Goal: Transaction & Acquisition: Purchase product/service

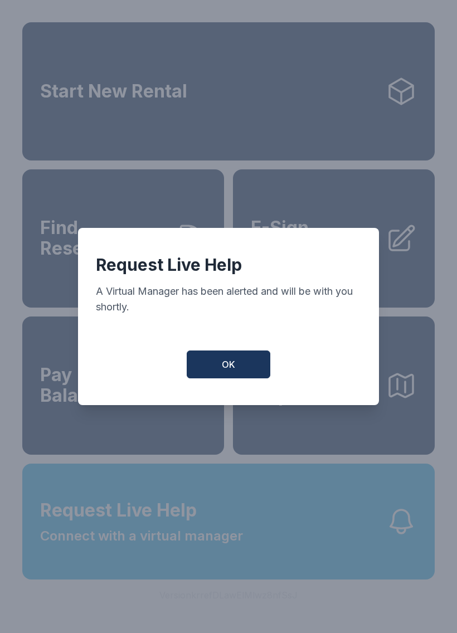
click at [234, 371] on span "OK" at bounding box center [228, 364] width 13 height 13
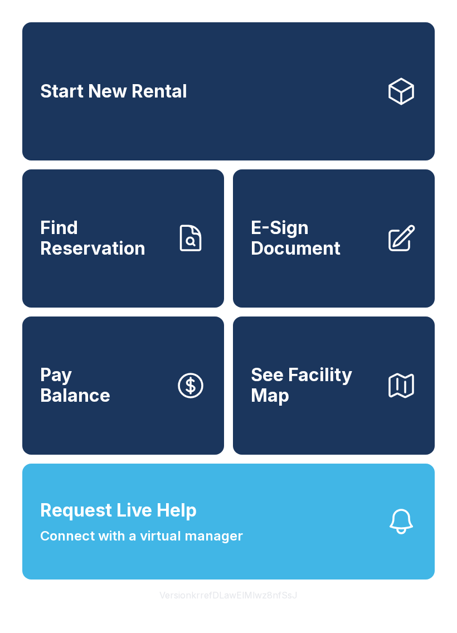
click at [117, 246] on span "Find Reservation" at bounding box center [103, 238] width 126 height 41
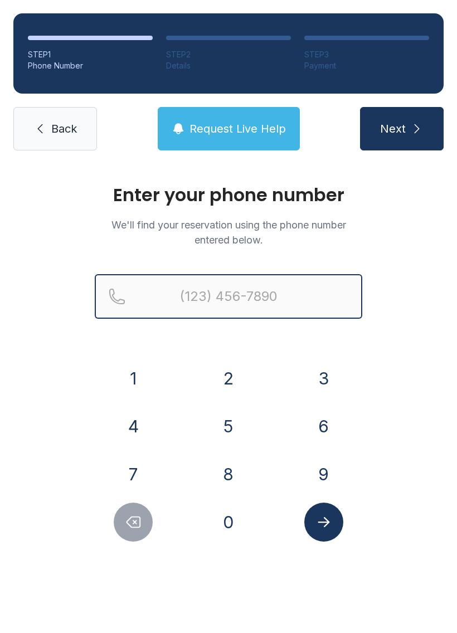
click at [239, 299] on input "Reservation phone number" at bounding box center [228, 296] width 267 height 45
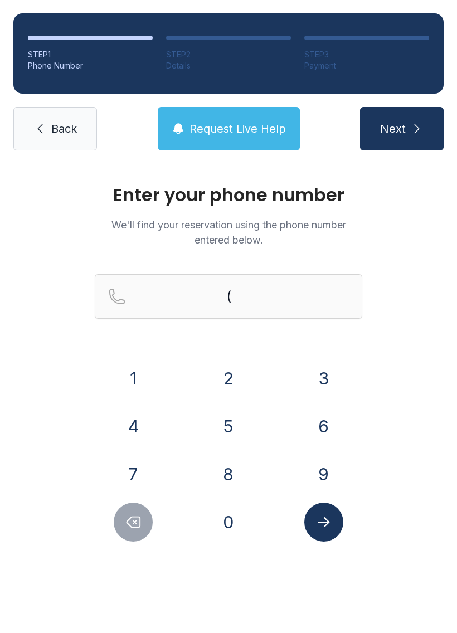
click at [320, 382] on button "3" at bounding box center [323, 378] width 39 height 39
click at [323, 424] on button "6" at bounding box center [323, 426] width 39 height 39
click at [235, 525] on button "0" at bounding box center [228, 522] width 39 height 39
click at [226, 377] on button "2" at bounding box center [228, 378] width 39 height 39
click at [241, 521] on button "0" at bounding box center [228, 522] width 39 height 39
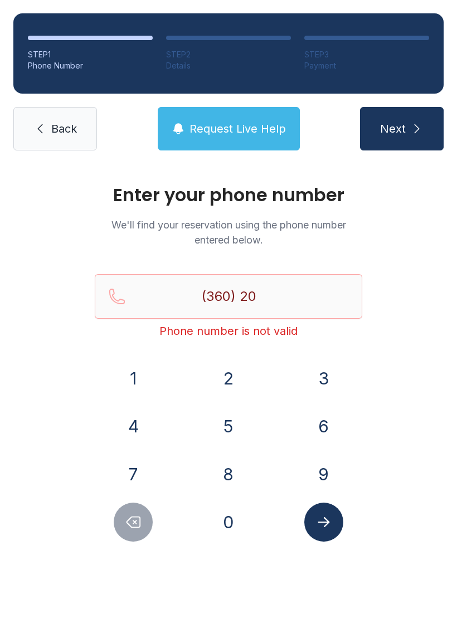
click at [129, 374] on button "1" at bounding box center [133, 378] width 39 height 39
click at [140, 480] on button "7" at bounding box center [133, 474] width 39 height 39
click at [137, 380] on button "1" at bounding box center [133, 378] width 39 height 39
click at [235, 521] on button "0" at bounding box center [228, 522] width 39 height 39
click at [319, 471] on button "9" at bounding box center [323, 474] width 39 height 39
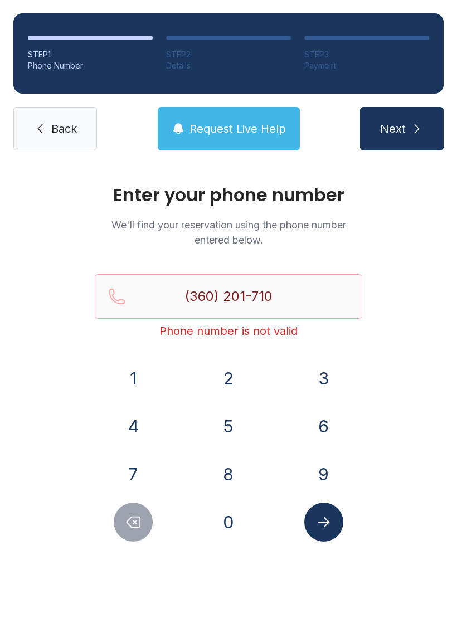
type input "[PHONE_NUMBER]"
click at [329, 521] on icon "Submit lookup form" at bounding box center [323, 522] width 17 height 17
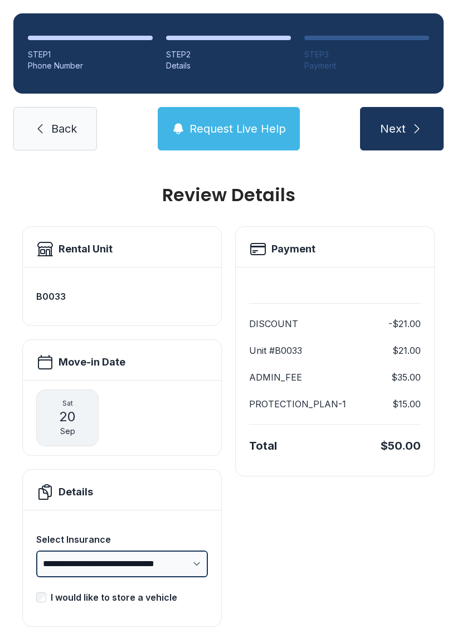
click at [183, 561] on select "**********" at bounding box center [122, 564] width 172 height 27
click at [147, 561] on select "**********" at bounding box center [122, 564] width 172 height 27
click at [246, 131] on span "Request Live Help" at bounding box center [237, 129] width 96 height 16
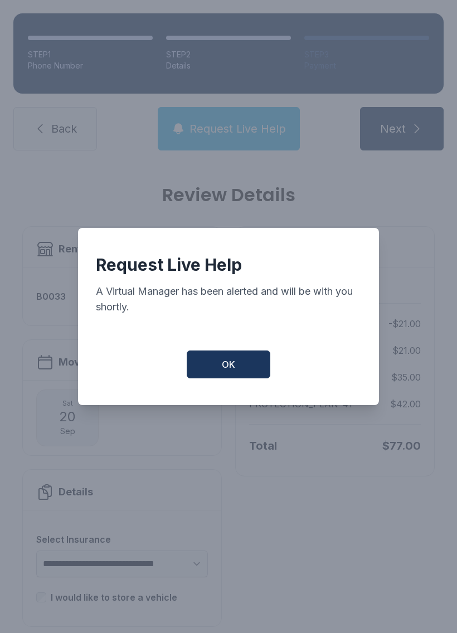
click at [234, 365] on span "OK" at bounding box center [228, 364] width 13 height 13
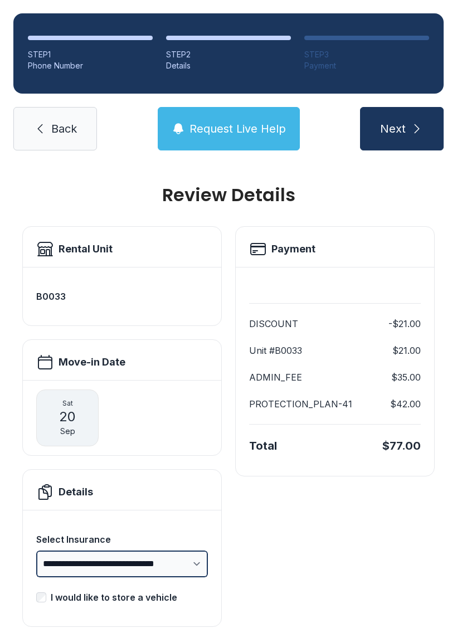
click at [185, 563] on select "**********" at bounding box center [122, 564] width 172 height 27
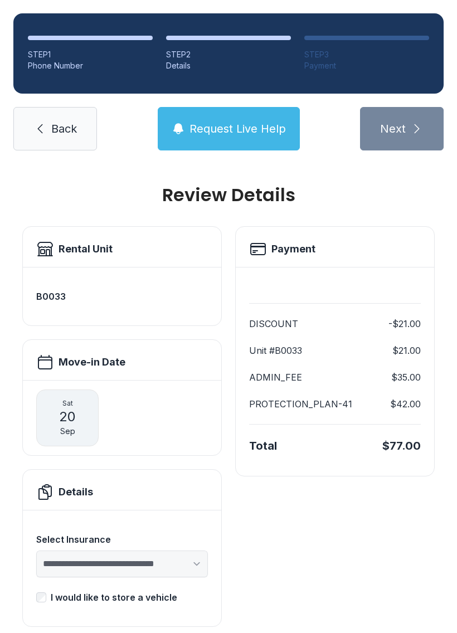
select select "**********"
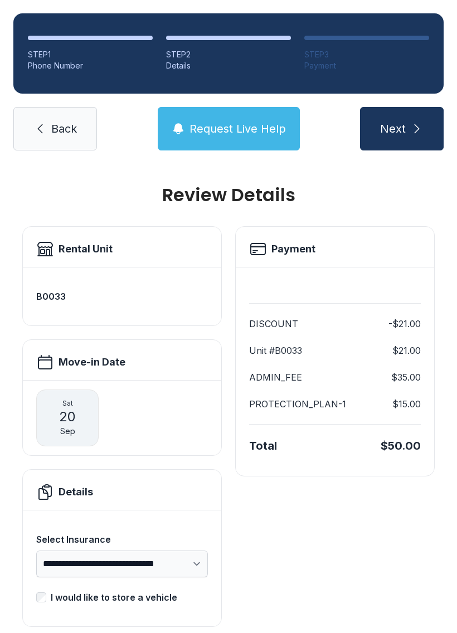
click at [246, 135] on span "Request Live Help" at bounding box center [237, 129] width 96 height 16
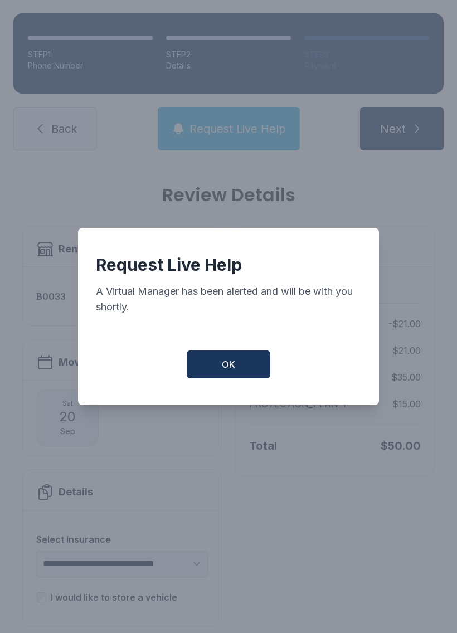
click at [244, 365] on button "OK" at bounding box center [229, 365] width 84 height 28
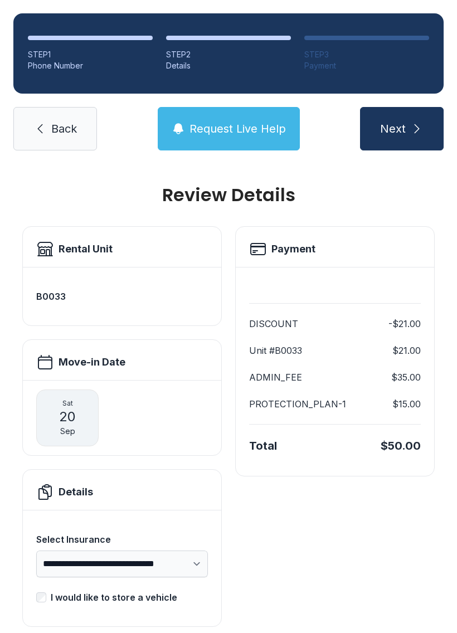
click at [236, 137] on button "Request Live Help" at bounding box center [229, 128] width 142 height 43
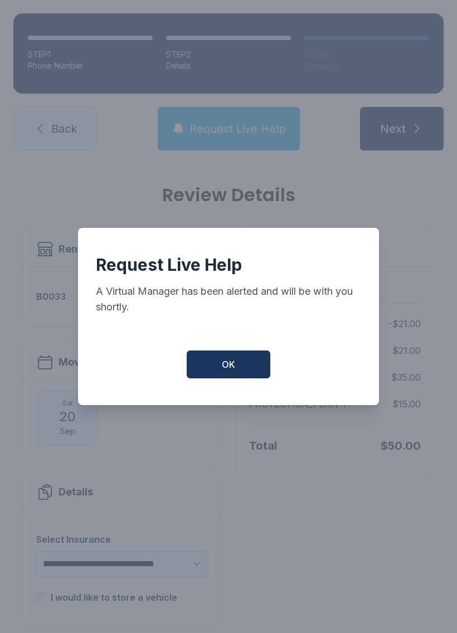
click at [244, 371] on button "OK" at bounding box center [229, 365] width 84 height 28
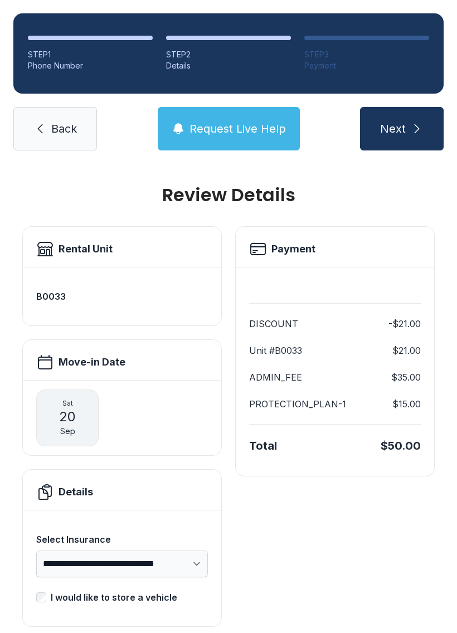
click at [244, 130] on span "Request Live Help" at bounding box center [237, 129] width 96 height 16
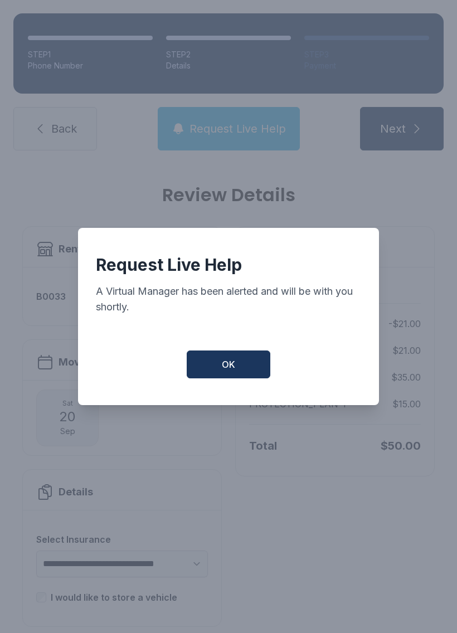
click at [248, 363] on button "OK" at bounding box center [229, 365] width 84 height 28
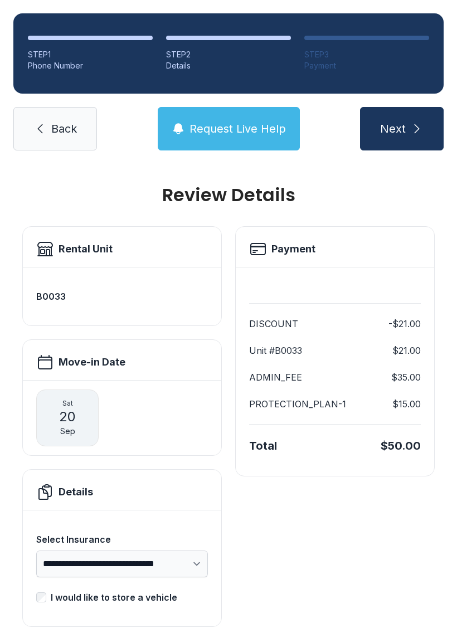
click at [237, 132] on span "Request Live Help" at bounding box center [237, 129] width 96 height 16
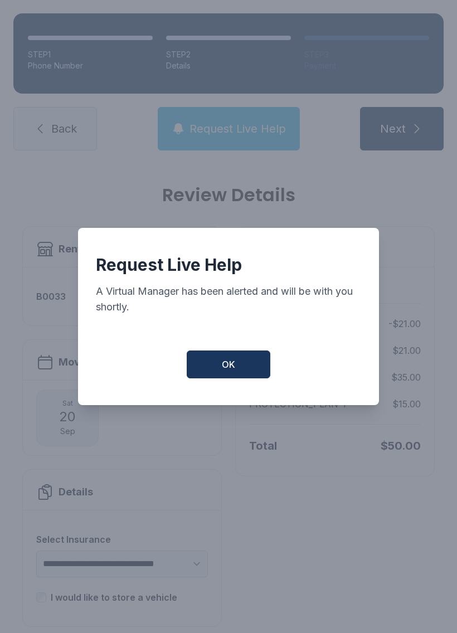
click at [235, 373] on button "OK" at bounding box center [229, 365] width 84 height 28
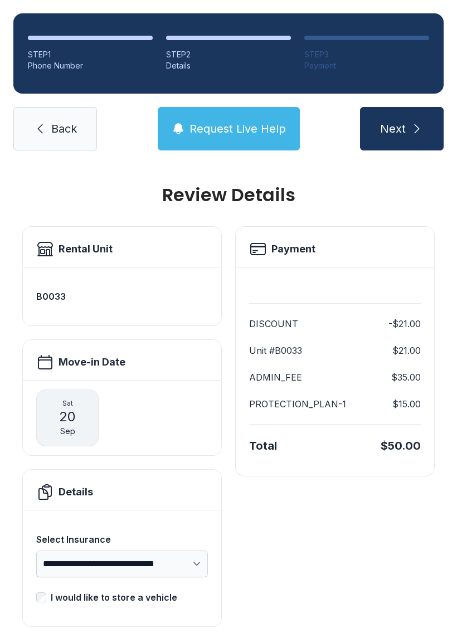
click at [65, 484] on div "Details" at bounding box center [122, 492] width 172 height 18
click at [73, 499] on h2 "Details" at bounding box center [76, 492] width 35 height 16
click at [260, 136] on span "Request Live Help" at bounding box center [237, 129] width 96 height 16
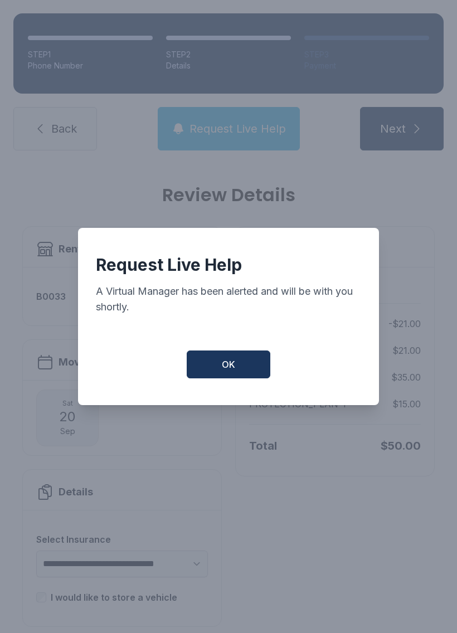
click at [234, 362] on button "OK" at bounding box center [229, 365] width 84 height 28
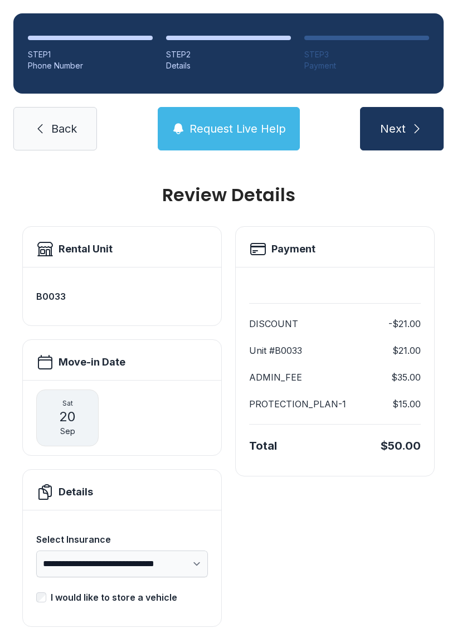
click at [56, 129] on span "Back" at bounding box center [64, 129] width 26 height 16
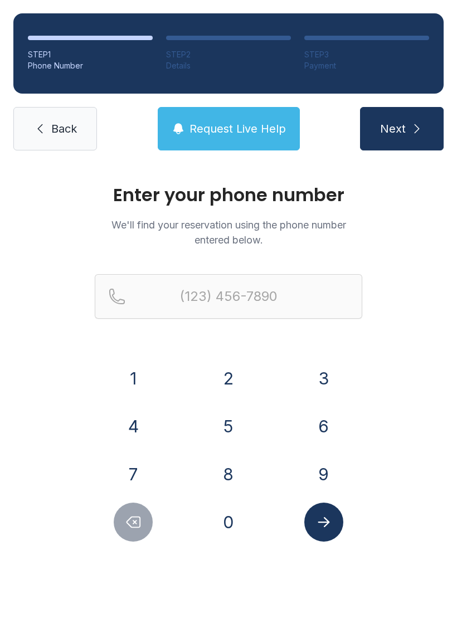
click at [69, 136] on span "Back" at bounding box center [64, 129] width 26 height 16
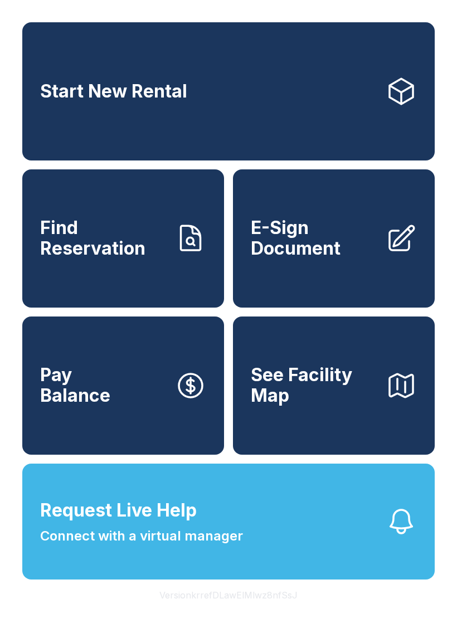
click at [251, 556] on button "Request Live Help Connect with a virtual manager" at bounding box center [228, 522] width 412 height 116
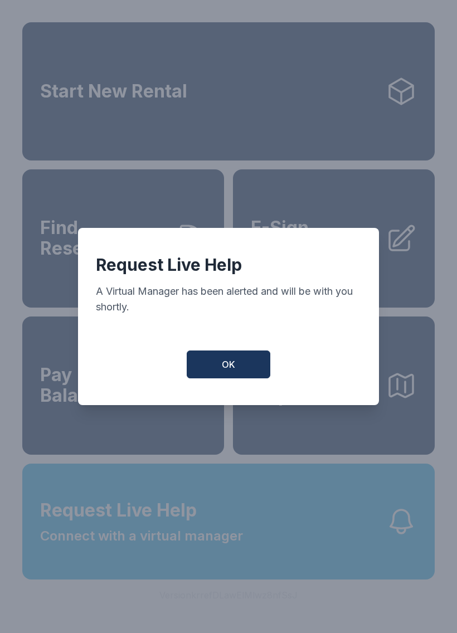
click at [246, 373] on button "OK" at bounding box center [229, 365] width 84 height 28
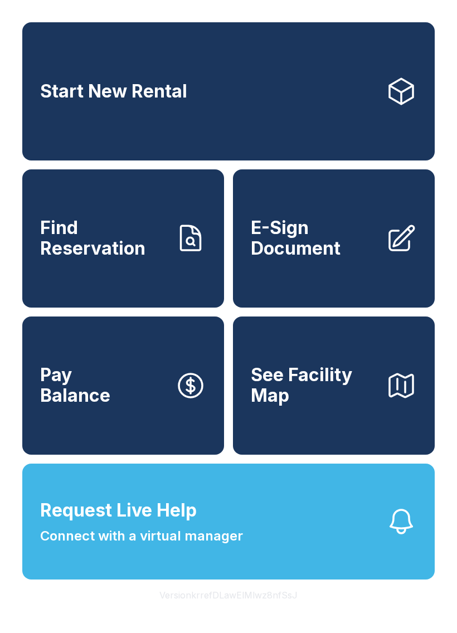
click at [337, 273] on link "E-Sign Document" at bounding box center [334, 238] width 202 height 138
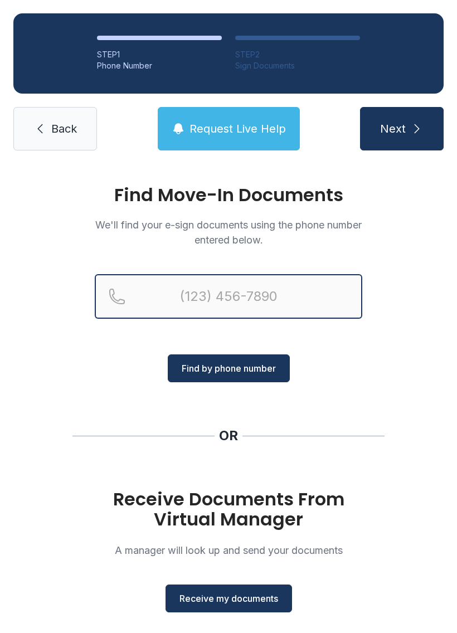
click at [250, 299] on input "Reservation phone number" at bounding box center [228, 296] width 267 height 45
type input "[PHONE_NUMBER]"
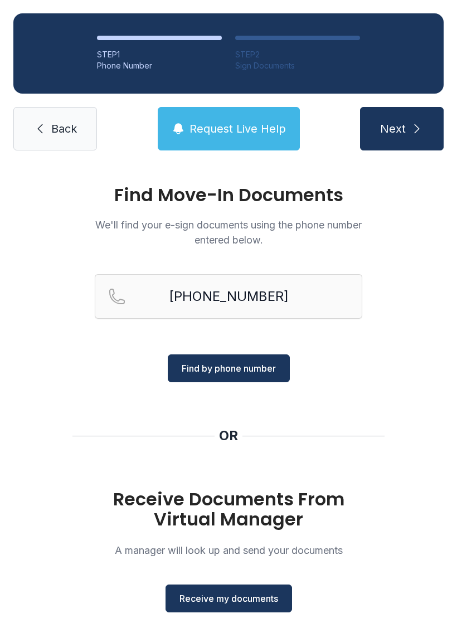
click at [260, 372] on span "Find by phone number" at bounding box center [229, 368] width 94 height 13
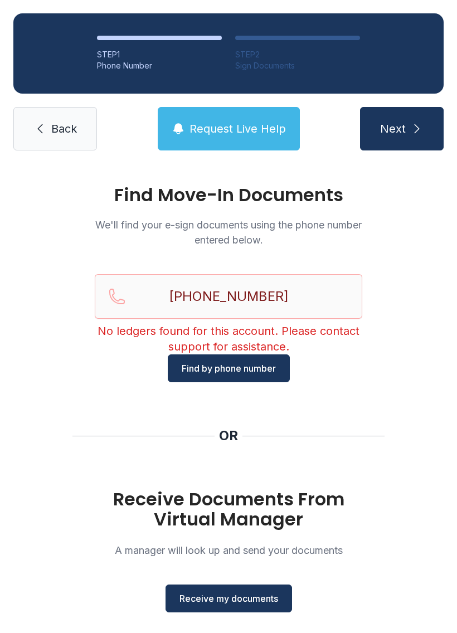
click at [66, 131] on span "Back" at bounding box center [64, 129] width 26 height 16
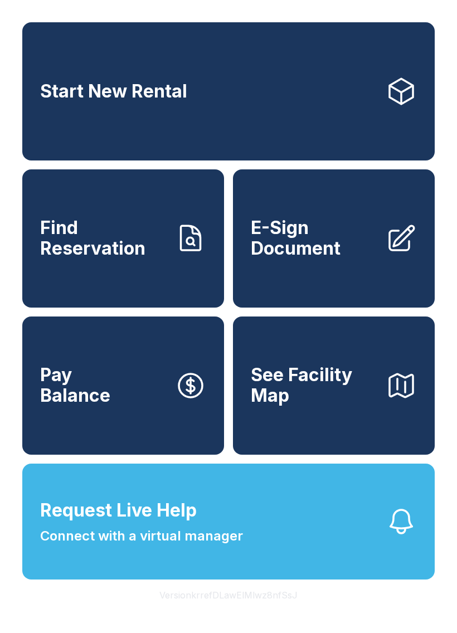
click at [120, 256] on span "Find Reservation" at bounding box center [103, 238] width 126 height 41
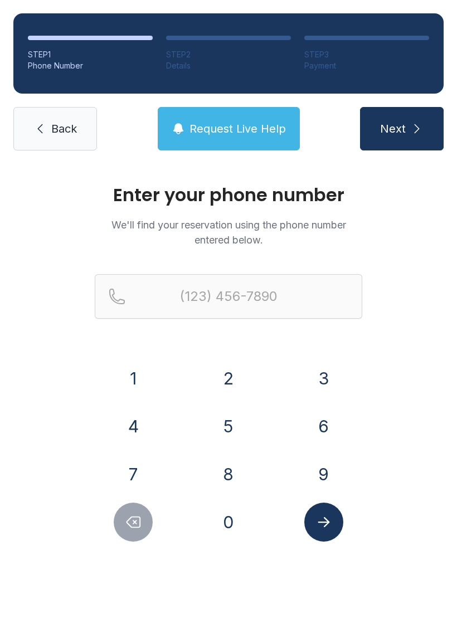
click at [323, 377] on button "3" at bounding box center [323, 378] width 39 height 39
click at [327, 428] on button "6" at bounding box center [323, 426] width 39 height 39
click at [227, 526] on button "0" at bounding box center [228, 522] width 39 height 39
click at [230, 381] on button "2" at bounding box center [228, 378] width 39 height 39
click at [226, 529] on button "0" at bounding box center [228, 522] width 39 height 39
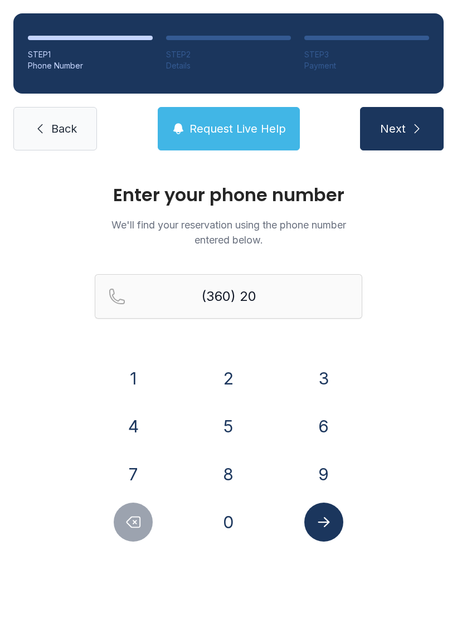
click at [132, 370] on button "1" at bounding box center [133, 378] width 39 height 39
click at [135, 482] on button "7" at bounding box center [133, 474] width 39 height 39
click at [129, 368] on button "1" at bounding box center [133, 378] width 39 height 39
click at [239, 523] on button "0" at bounding box center [228, 522] width 39 height 39
click at [324, 474] on button "9" at bounding box center [323, 474] width 39 height 39
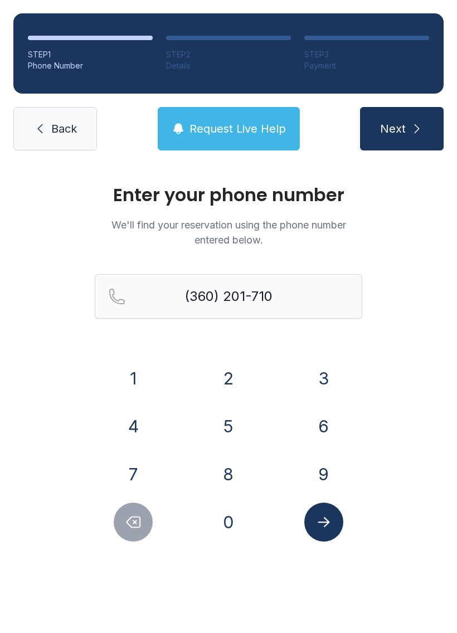
type input "[PHONE_NUMBER]"
click at [324, 518] on icon "Submit lookup form" at bounding box center [323, 522] width 17 height 17
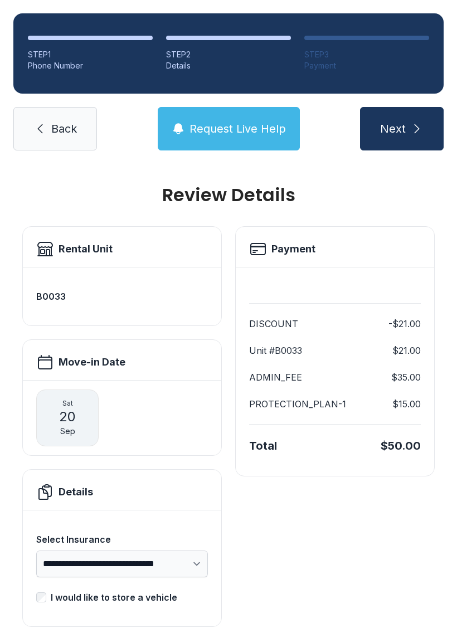
click at [406, 128] on button "Next" at bounding box center [402, 128] width 84 height 43
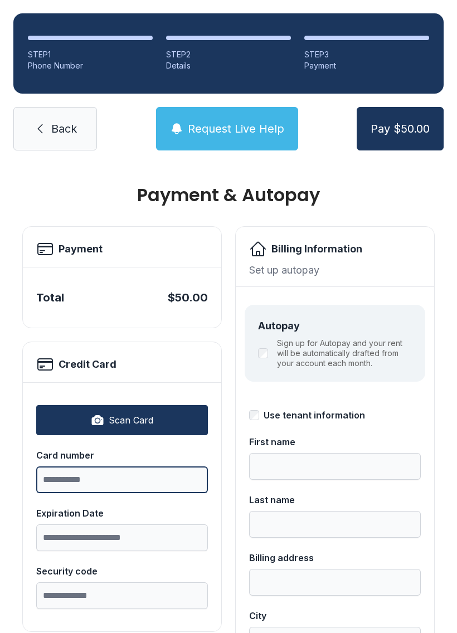
click at [125, 473] on input "Card number" at bounding box center [122, 479] width 172 height 27
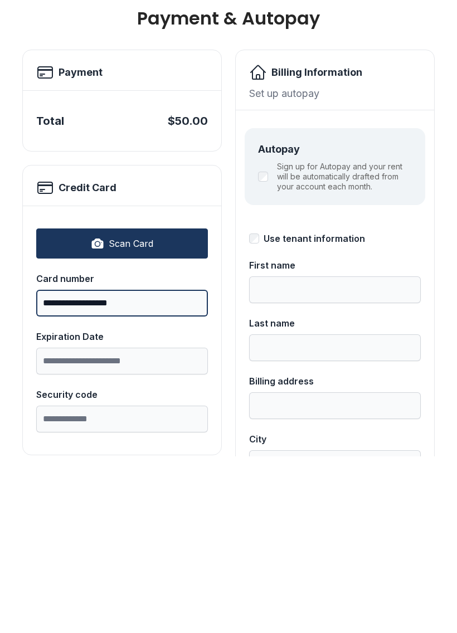
type input "**********"
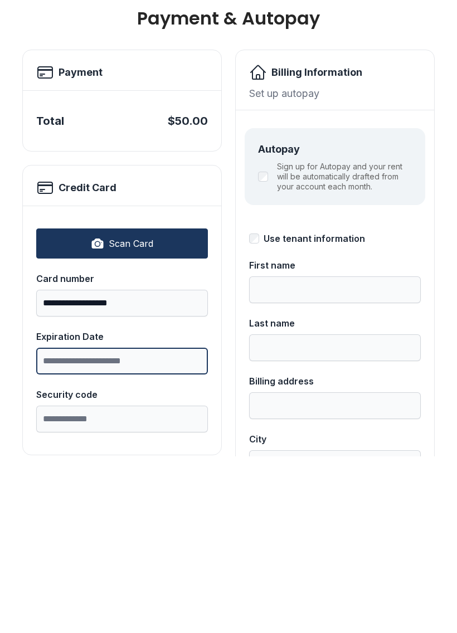
click at [139, 524] on input "Expiration Date" at bounding box center [122, 537] width 172 height 27
type input "*****"
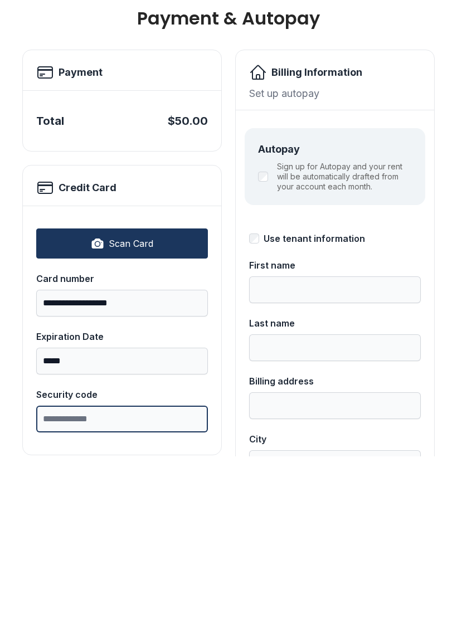
click at [154, 582] on input "Security code" at bounding box center [122, 595] width 172 height 27
type input "***"
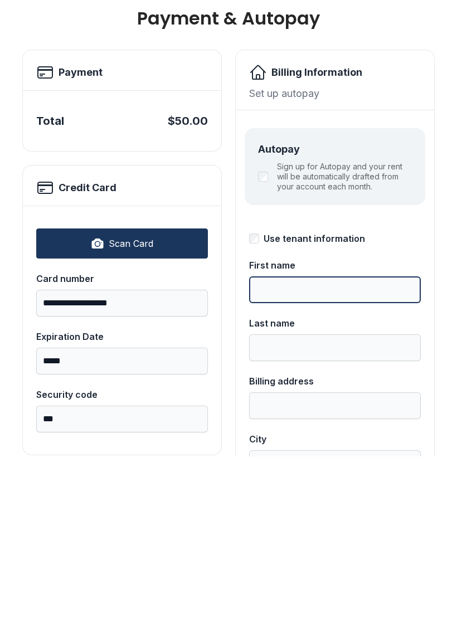
click at [325, 453] on input "First name" at bounding box center [335, 466] width 172 height 27
type input "*****"
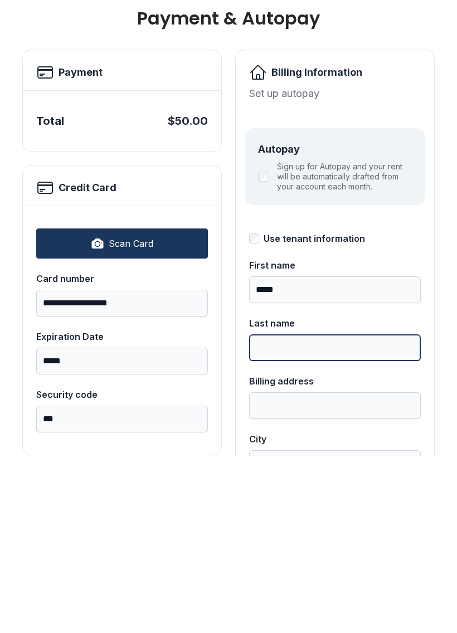
click at [329, 511] on input "Last name" at bounding box center [335, 524] width 172 height 27
type input "********"
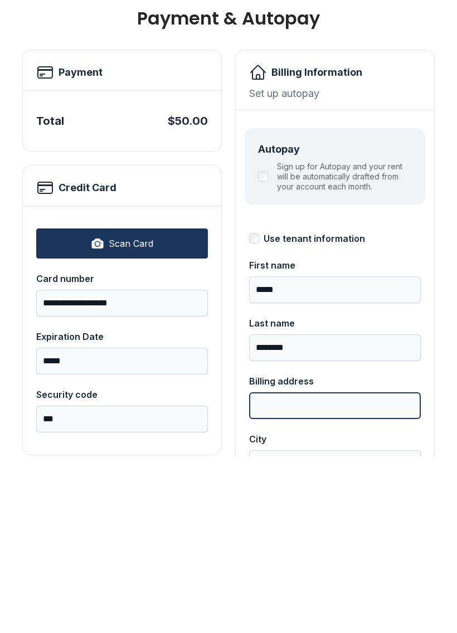
click at [329, 569] on input "Billing address" at bounding box center [335, 582] width 172 height 27
type input "**********"
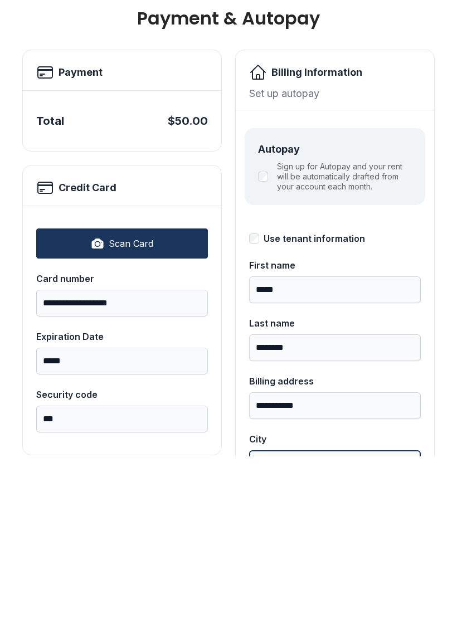
click at [334, 627] on input "City" at bounding box center [335, 640] width 172 height 27
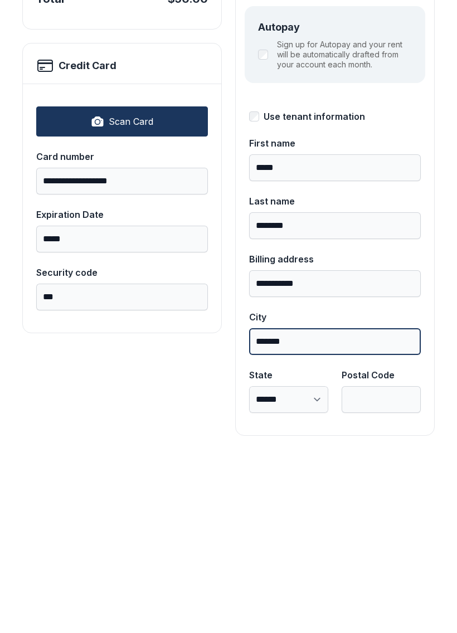
scroll to position [121, 0]
type input "*******"
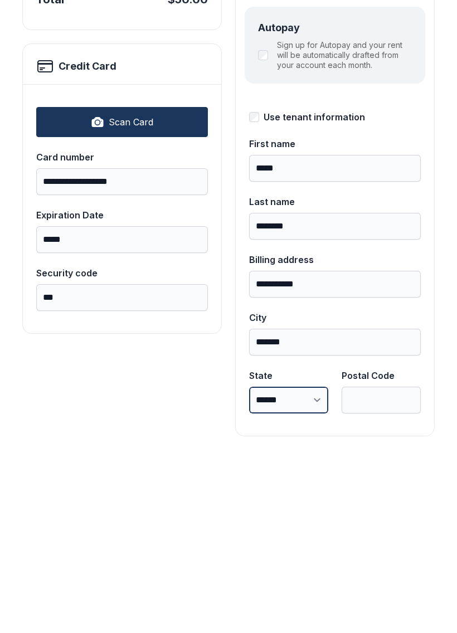
click at [308, 563] on select "**********" at bounding box center [288, 576] width 79 height 27
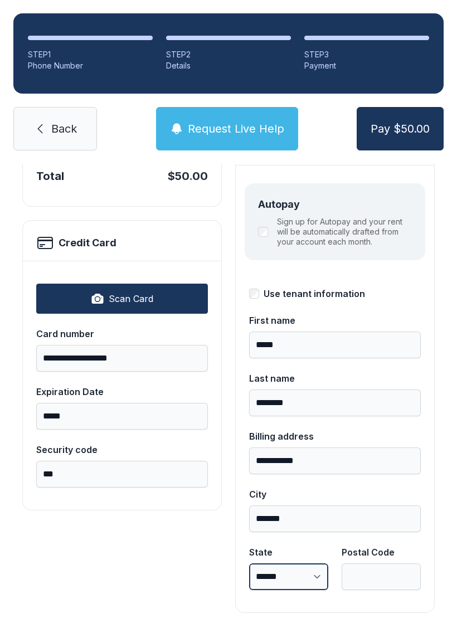
select select "**"
click at [387, 563] on input "Postal Code" at bounding box center [381, 576] width 79 height 27
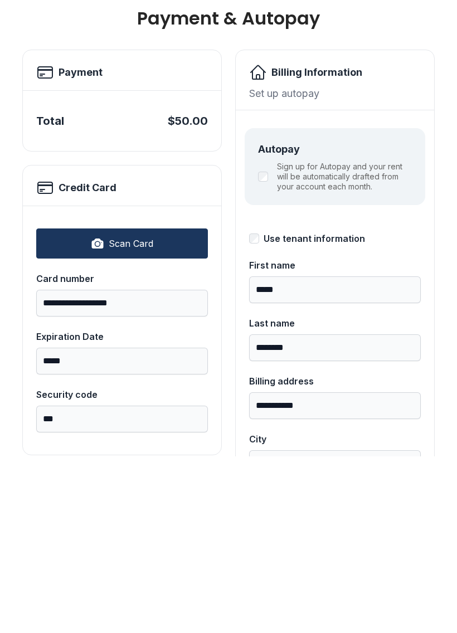
scroll to position [0, 0]
type input "*****"
click at [400, 107] on button "Pay $50.00" at bounding box center [400, 128] width 87 height 43
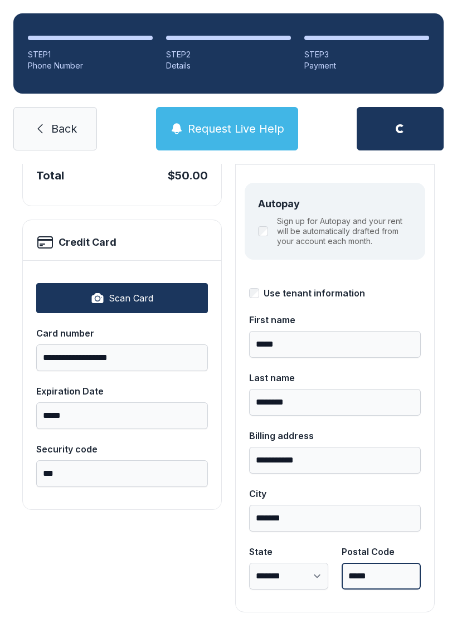
scroll to position [121, 0]
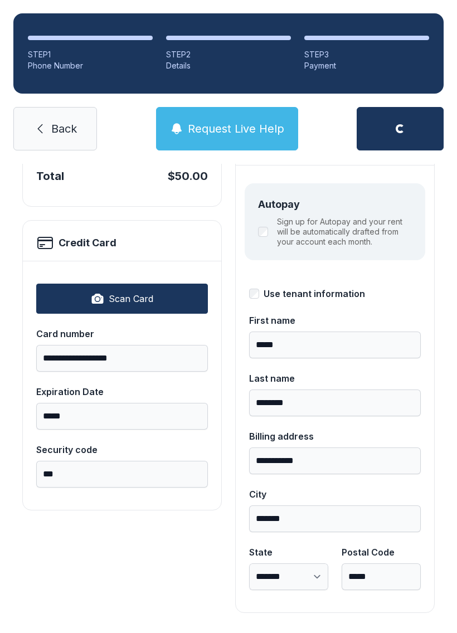
click at [261, 287] on div "Use tenant information" at bounding box center [335, 293] width 172 height 13
click at [259, 262] on div "**********" at bounding box center [335, 388] width 172 height 429
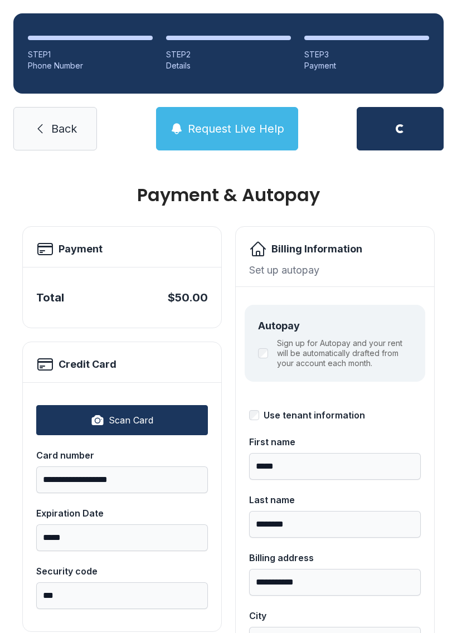
scroll to position [0, 0]
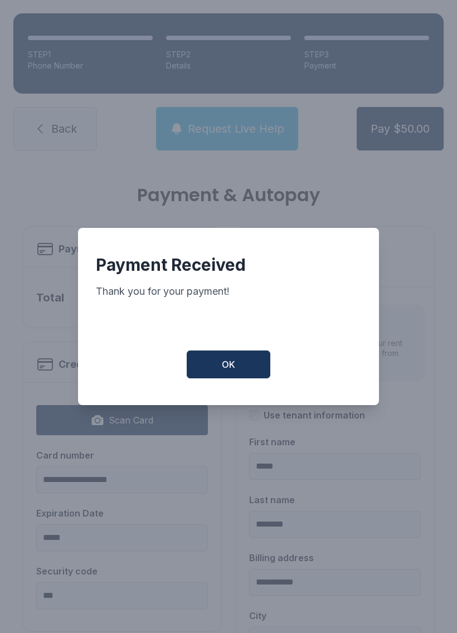
click at [234, 358] on span "OK" at bounding box center [228, 364] width 13 height 13
